Goal: Find specific page/section: Find specific page/section

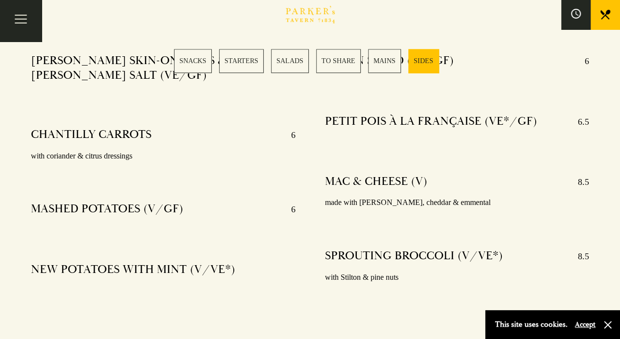
scroll to position [2443, 0]
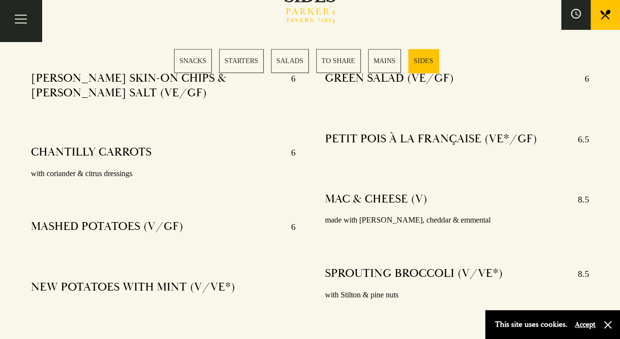
click at [341, 66] on link "TO SHARE" at bounding box center [338, 61] width 45 height 24
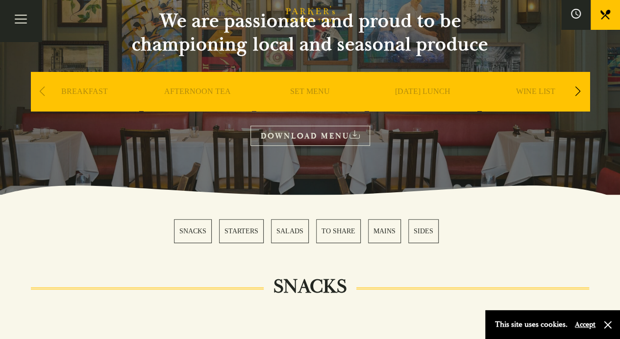
scroll to position [100, 0]
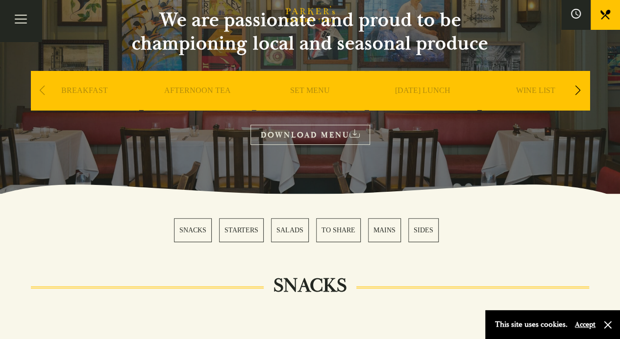
click at [198, 92] on link "AFTERNOON TEA" at bounding box center [197, 105] width 67 height 39
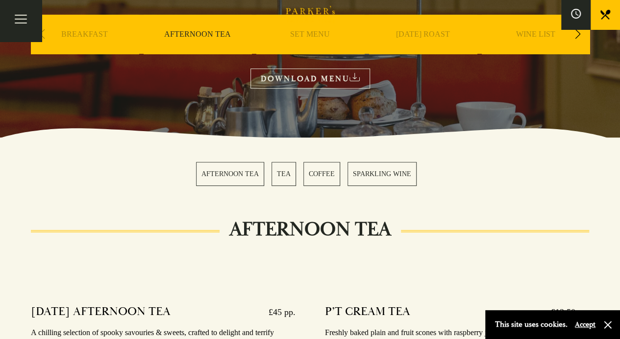
scroll to position [154, 0]
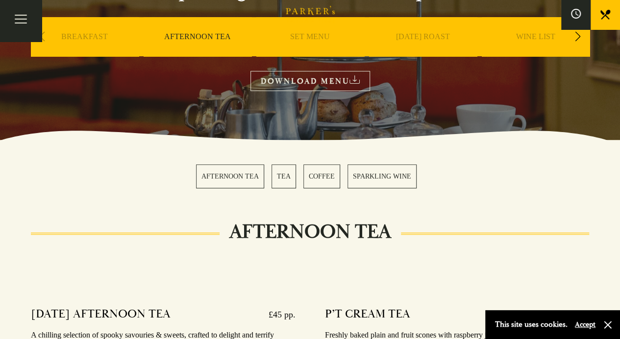
click at [245, 179] on link "AFTERNOON TEA" at bounding box center [230, 177] width 68 height 24
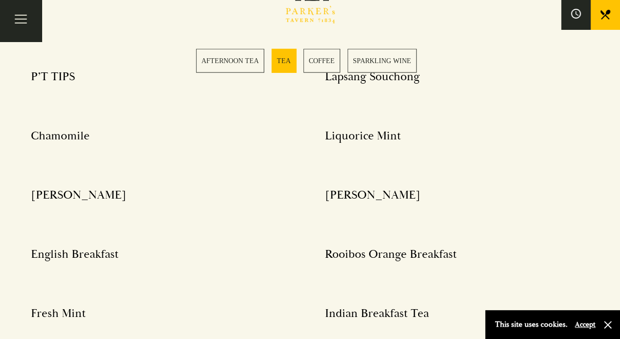
scroll to position [1134, 0]
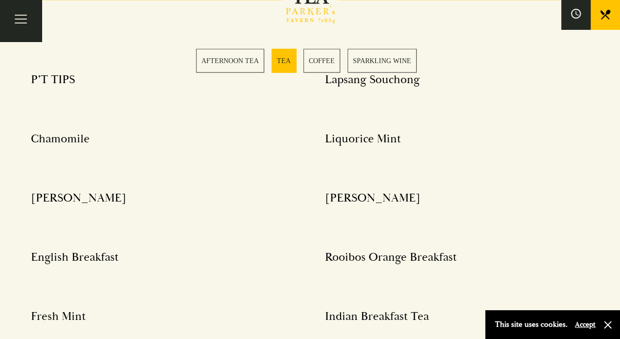
click at [226, 69] on link "AFTERNOON TEA" at bounding box center [230, 61] width 68 height 24
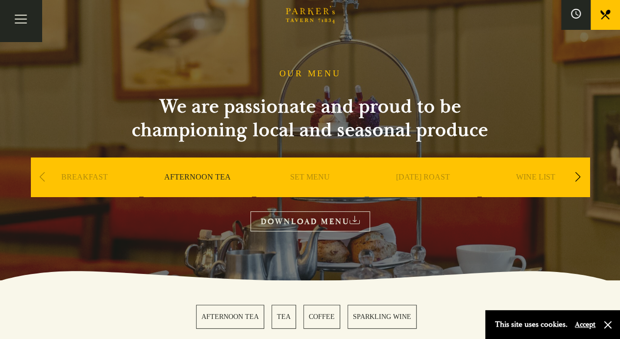
scroll to position [0, 0]
